Goal: Transaction & Acquisition: Obtain resource

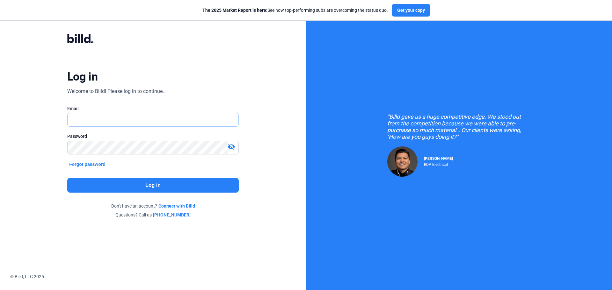
type input "[EMAIL_ADDRESS][DOMAIN_NAME]"
drag, startPoint x: 139, startPoint y: 170, endPoint x: 144, endPoint y: 180, distance: 10.8
click at [140, 172] on div "Log in Welcome to Billd! Please log in to continue. Email [EMAIL_ADDRESS][DOMAI…" at bounding box center [153, 125] width 220 height 209
click at [149, 184] on button "Log in" at bounding box center [153, 185] width 172 height 15
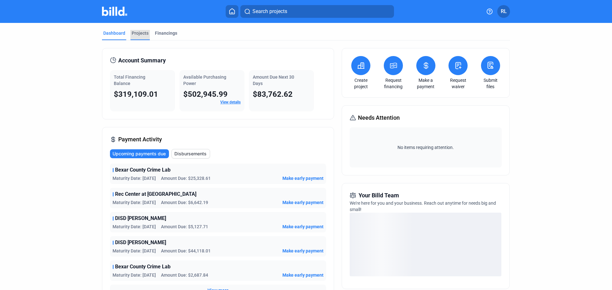
click at [133, 33] on div "Projects" at bounding box center [140, 33] width 17 height 6
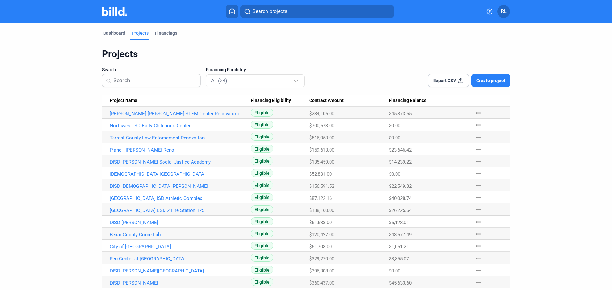
click at [162, 117] on link "Tarrant County Law Enforcement Renovation" at bounding box center [180, 114] width 141 height 6
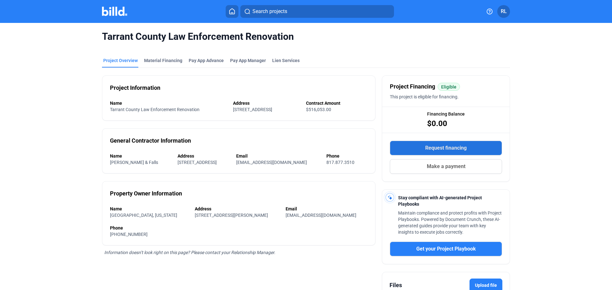
click at [422, 152] on button "Request financing" at bounding box center [446, 148] width 112 height 15
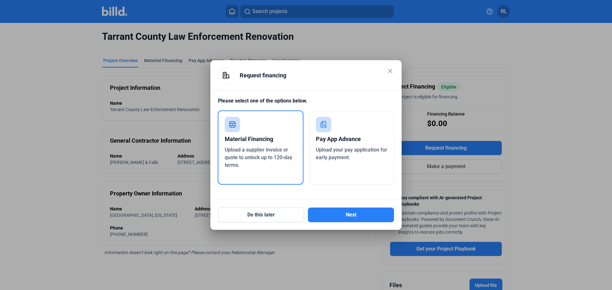
click at [246, 146] on div "Material Financing" at bounding box center [261, 139] width 72 height 14
click at [246, 147] on div "Upload a supplier invoice or quote to unlock up to 120-day terms." at bounding box center [261, 157] width 72 height 23
click at [361, 214] on button "Next" at bounding box center [351, 215] width 86 height 15
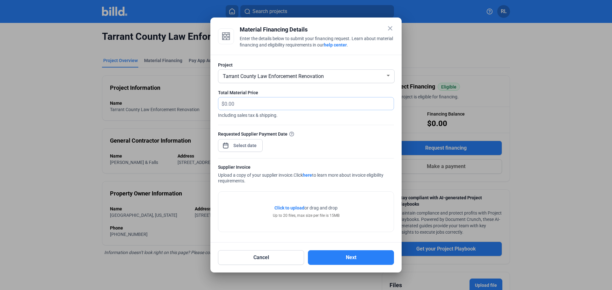
click at [243, 104] on input "text" at bounding box center [308, 104] width 169 height 12
type input "70,520.73"
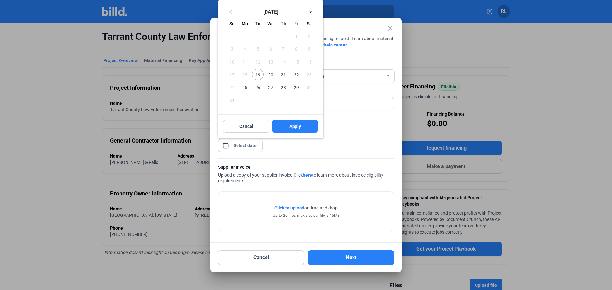
click at [244, 145] on div "close Material Financing Details Enter the details below to submit your financi…" at bounding box center [306, 145] width 612 height 290
drag, startPoint x: 257, startPoint y: 76, endPoint x: 261, endPoint y: 84, distance: 8.4
click at [257, 76] on span "19" at bounding box center [257, 74] width 11 height 11
click at [293, 123] on span "Apply" at bounding box center [294, 126] width 11 height 6
type input "[DATE]"
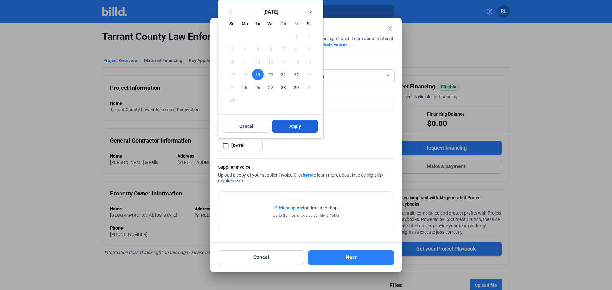
click at [292, 128] on span "Apply" at bounding box center [294, 126] width 11 height 6
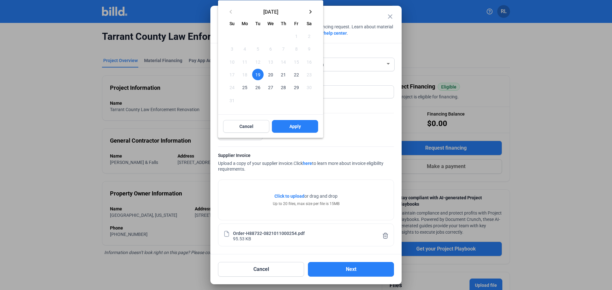
drag, startPoint x: 294, startPoint y: 125, endPoint x: 303, endPoint y: 134, distance: 12.6
click at [295, 125] on span "Apply" at bounding box center [294, 126] width 11 height 6
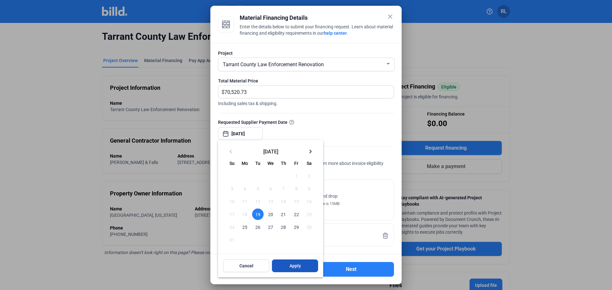
drag, startPoint x: 288, startPoint y: 268, endPoint x: 295, endPoint y: 270, distance: 7.6
click at [288, 268] on button "Apply" at bounding box center [295, 266] width 46 height 13
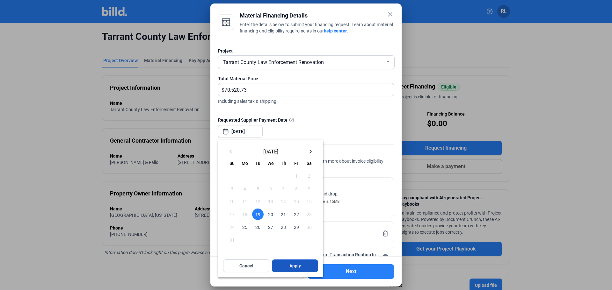
click at [299, 267] on span "Apply" at bounding box center [294, 266] width 11 height 6
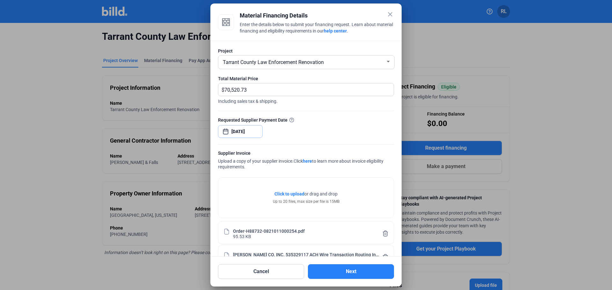
scroll to position [20, 0]
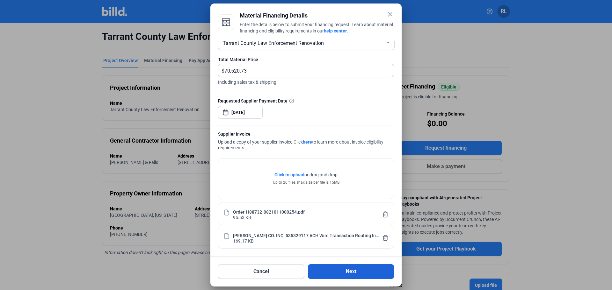
click at [363, 270] on button "Next" at bounding box center [351, 272] width 86 height 15
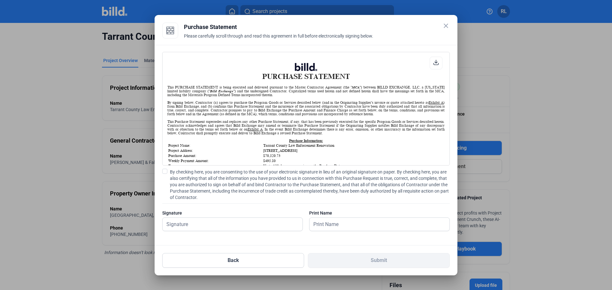
scroll to position [0, 0]
click at [164, 175] on label "By checking here, you are consenting to the use of your electronic signature in…" at bounding box center [306, 185] width 288 height 32
click at [0, 0] on input "By checking here, you are consenting to the use of your electronic signature in…" at bounding box center [0, 0] width 0 height 0
click at [180, 225] on input "text" at bounding box center [233, 224] width 140 height 13
type input "[PERSON_NAME]"
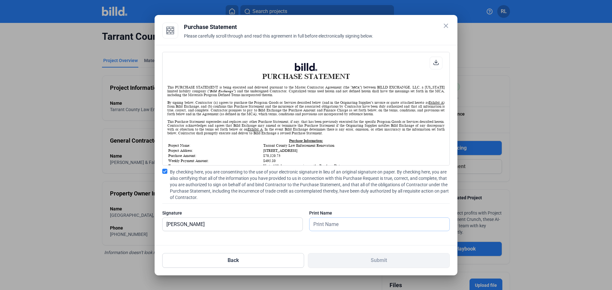
click at [320, 227] on input "text" at bounding box center [376, 224] width 133 height 13
type input "[PERSON_NAME]"
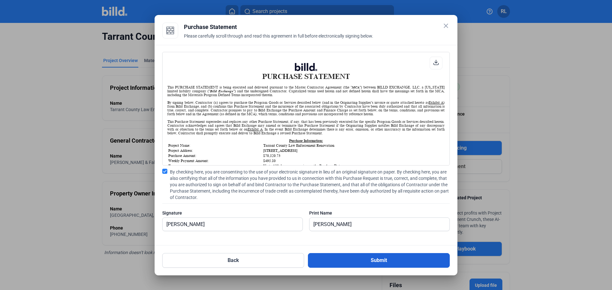
click at [342, 262] on button "Submit" at bounding box center [379, 260] width 142 height 15
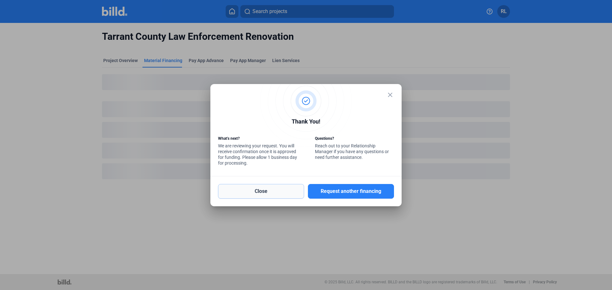
click at [277, 189] on button "Close" at bounding box center [261, 191] width 86 height 15
